Goal: Navigation & Orientation: Understand site structure

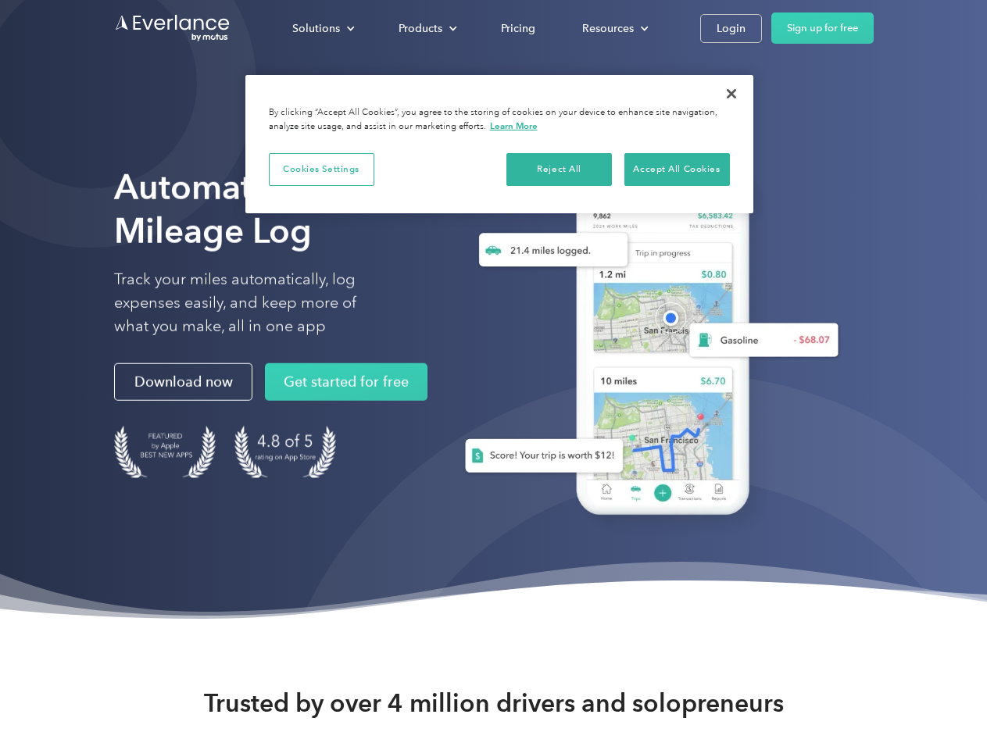
click at [323, 28] on div "Solutions" at bounding box center [316, 29] width 48 height 20
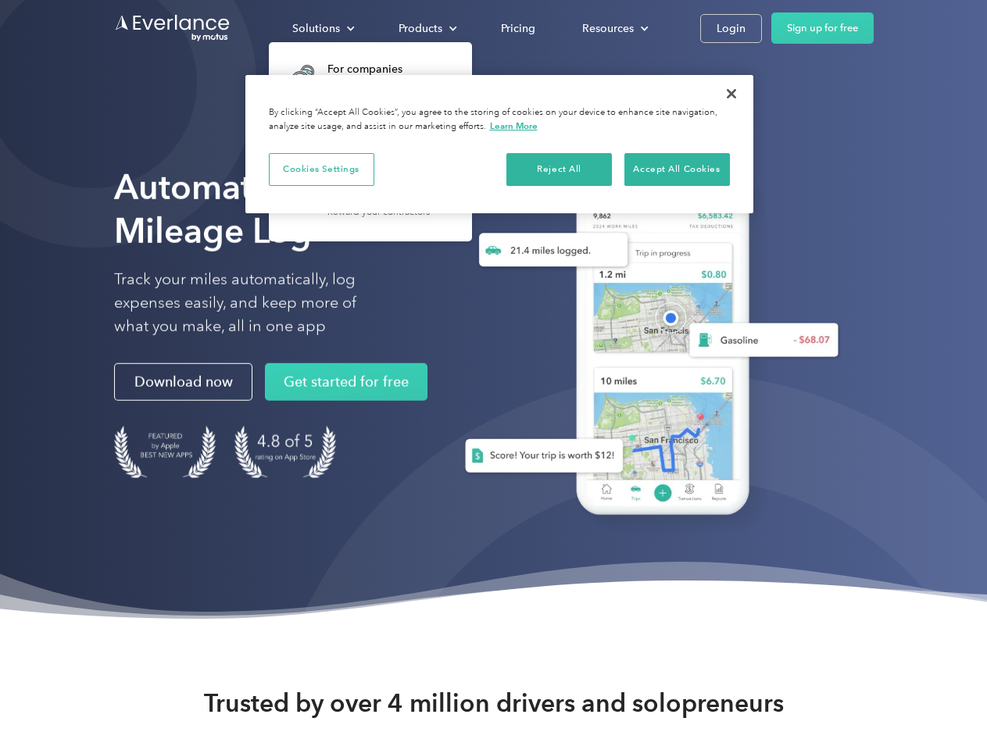
click at [426, 28] on div "Products" at bounding box center [421, 29] width 44 height 20
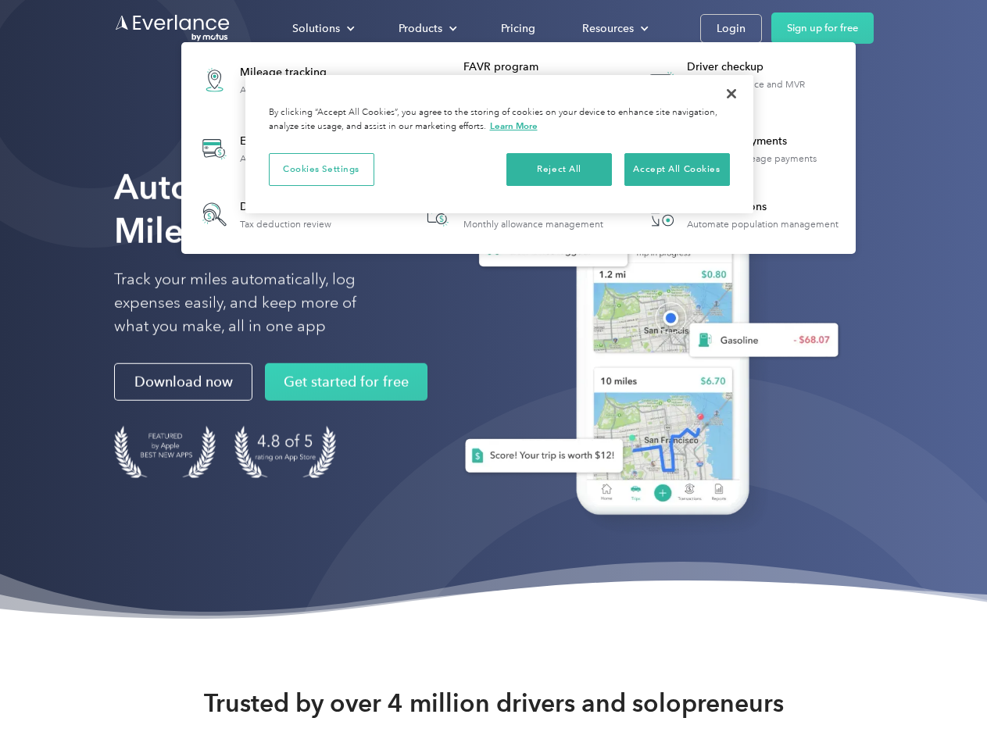
click at [614, 28] on div "Resources" at bounding box center [608, 29] width 52 height 20
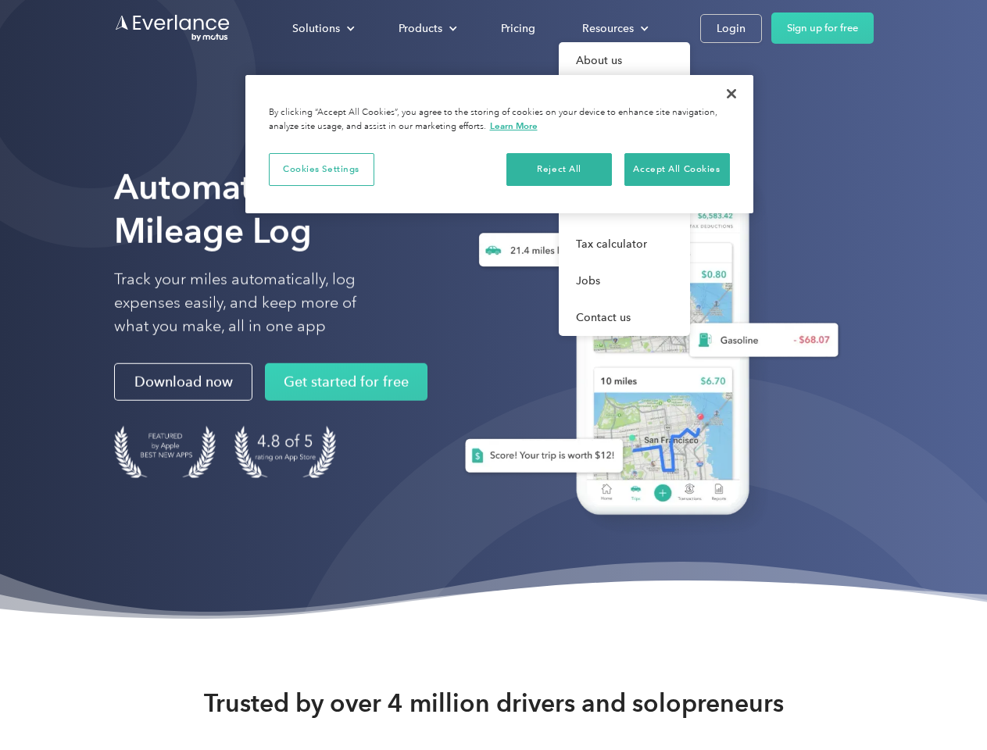
click at [321, 169] on button "Cookies Settings" at bounding box center [322, 169] width 106 height 33
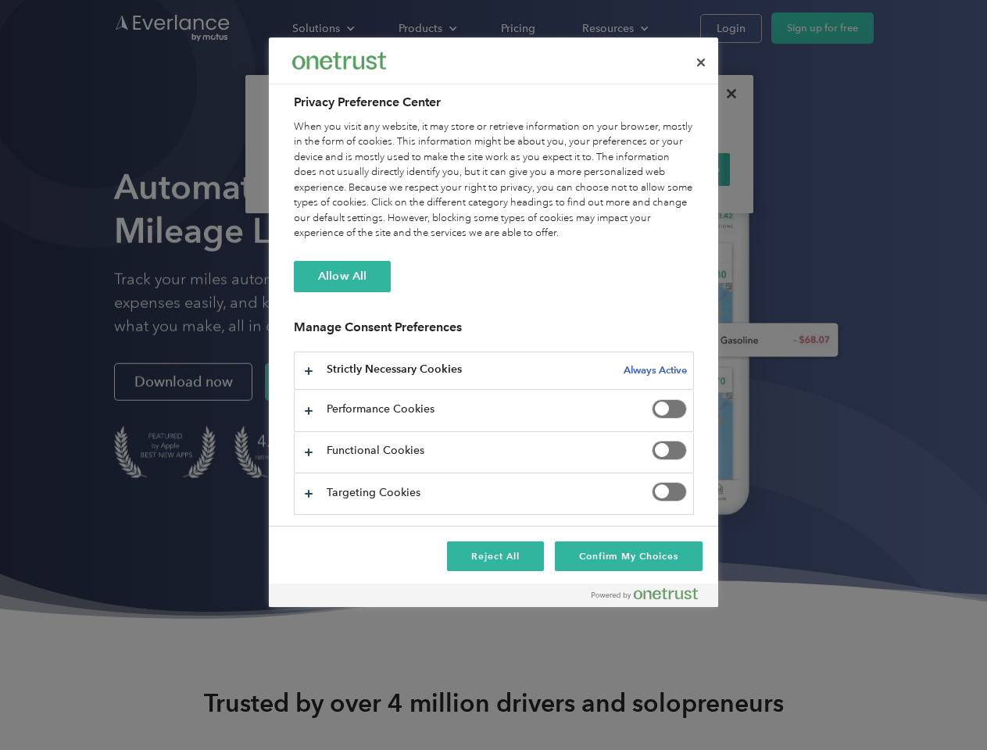
click at [560, 169] on div "When you visit any website, it may store or retrieve information on your browse…" at bounding box center [494, 181] width 400 height 122
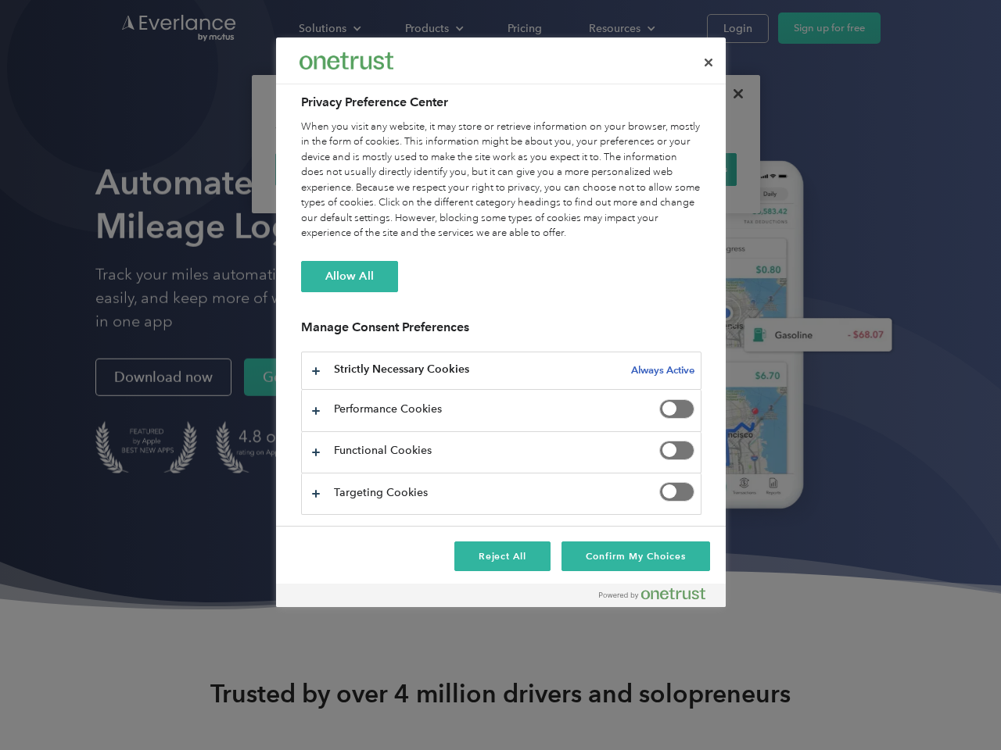
click at [677, 169] on div "When you visit any website, it may store or retrieve information on your browse…" at bounding box center [501, 181] width 400 height 122
click at [732, 94] on div at bounding box center [500, 375] width 1001 height 750
